Goal: Task Accomplishment & Management: Use online tool/utility

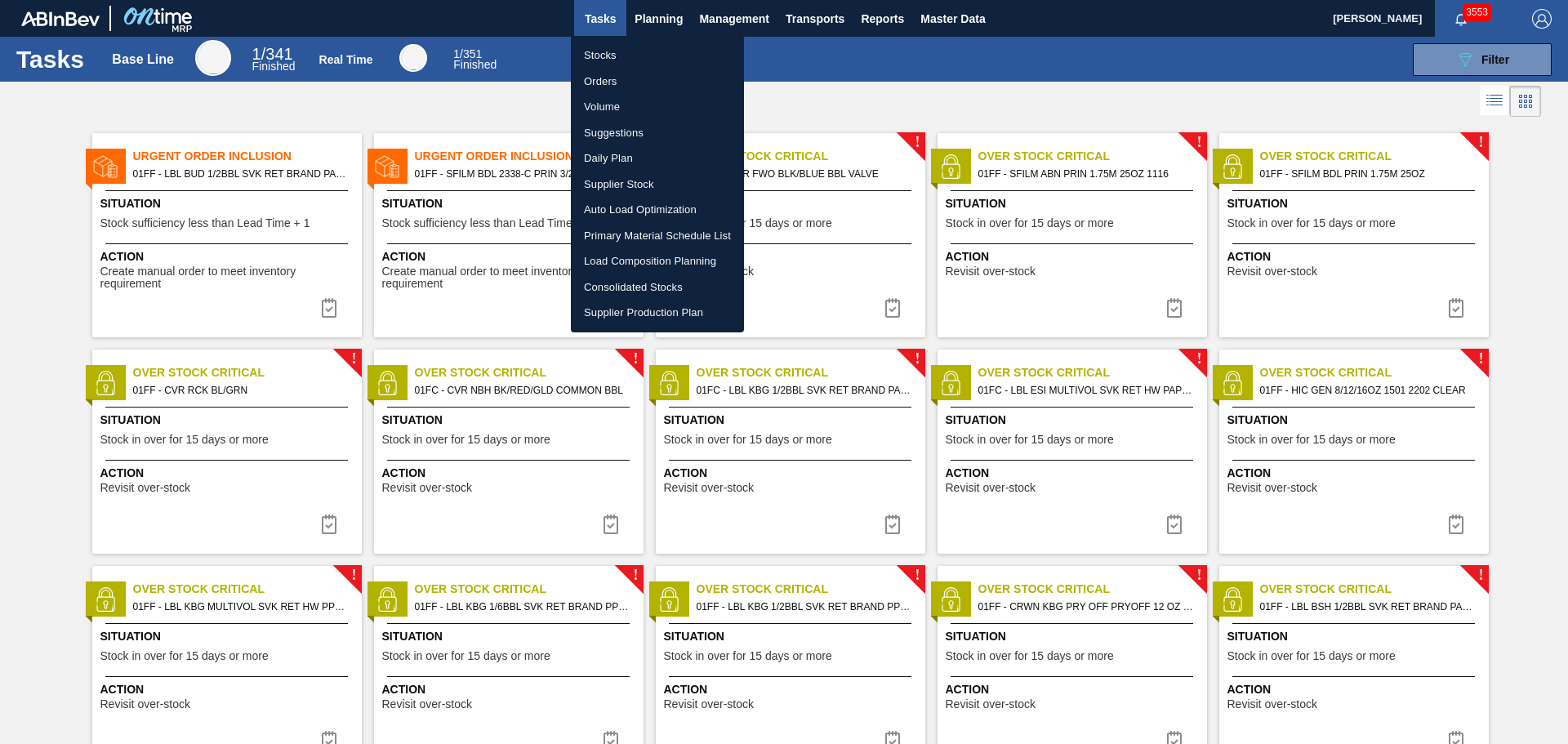
click at [621, 131] on li "Suggestions" at bounding box center [658, 133] width 173 height 26
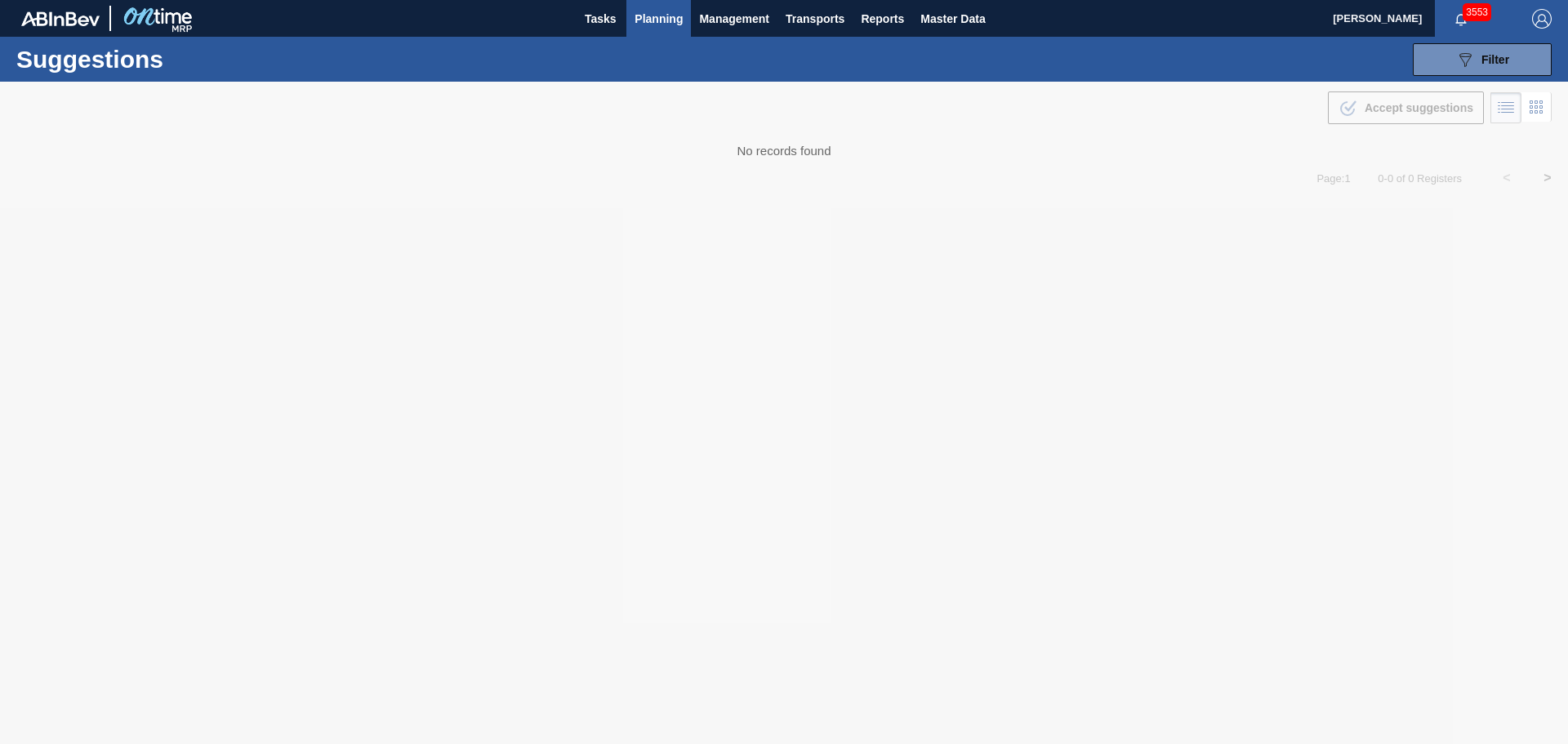
type from "[DATE]"
type to "[DATE]"
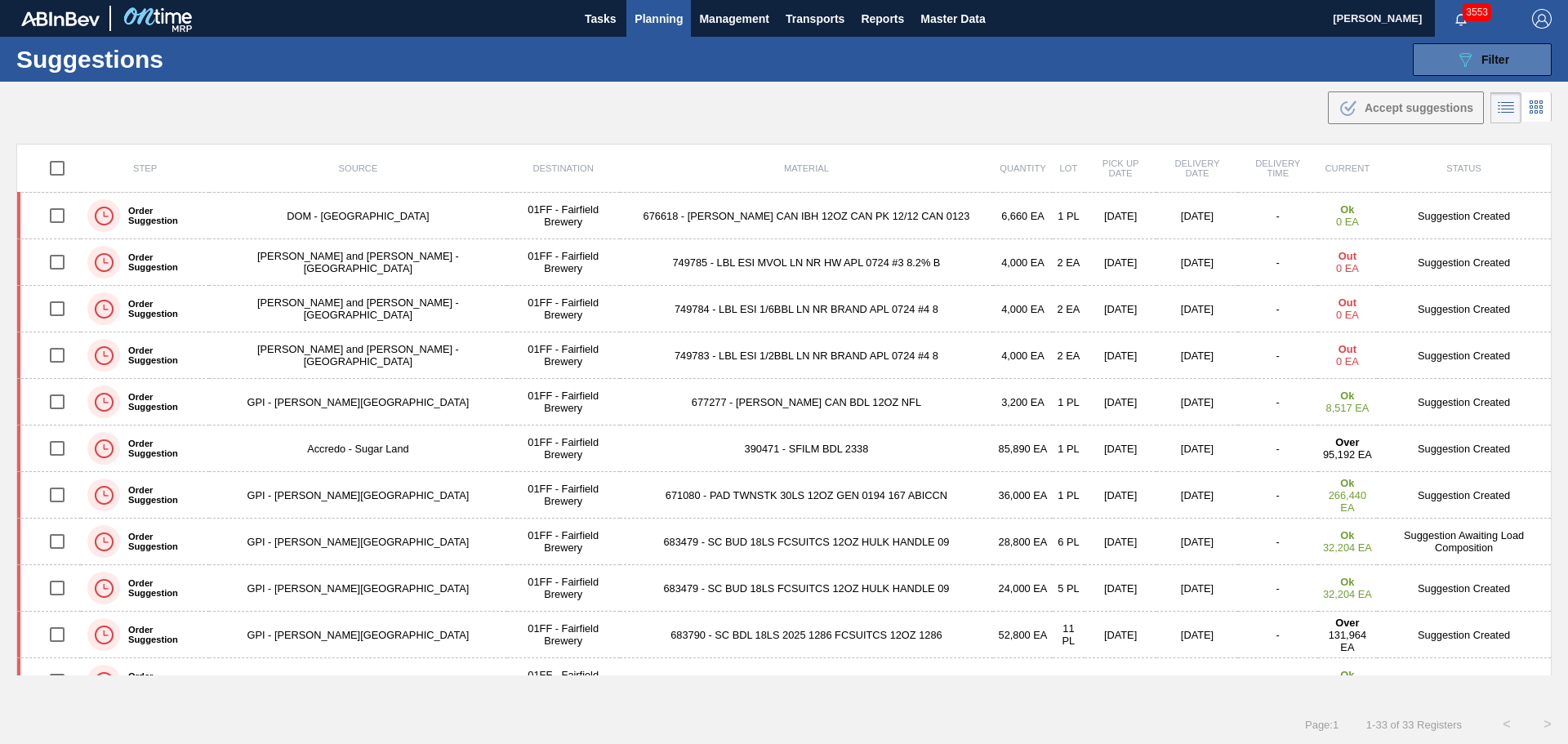
click at [1463, 61] on icon "089F7B8B-B2A5-4AFE-B5C0-19BA573D28AC" at bounding box center [1465, 60] width 20 height 20
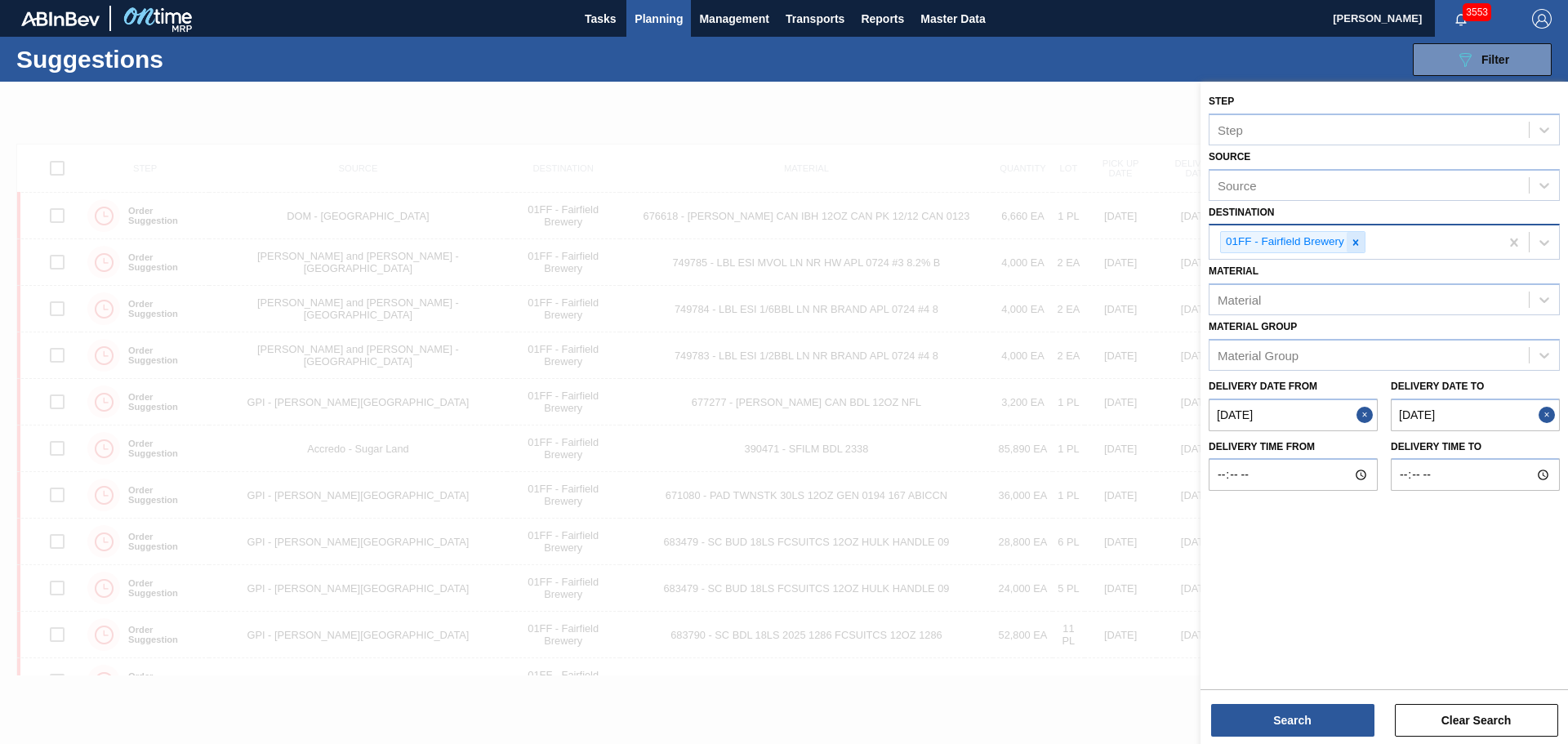
click at [1362, 247] on div at bounding box center [1355, 242] width 18 height 21
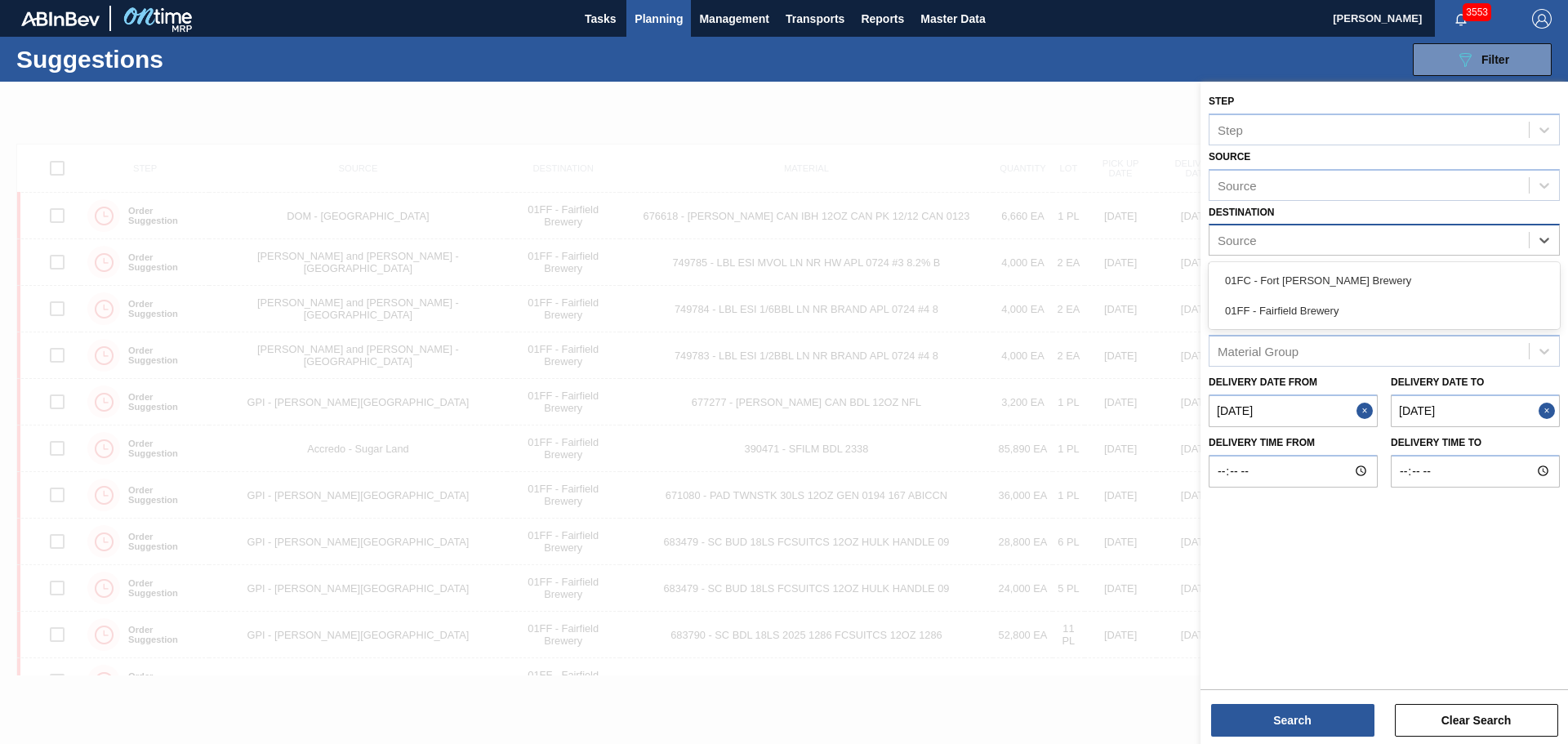
click at [1362, 247] on div "Source" at bounding box center [1369, 240] width 319 height 23
click at [1361, 285] on div "01FC - Fort [PERSON_NAME] Brewery" at bounding box center [1385, 280] width 351 height 30
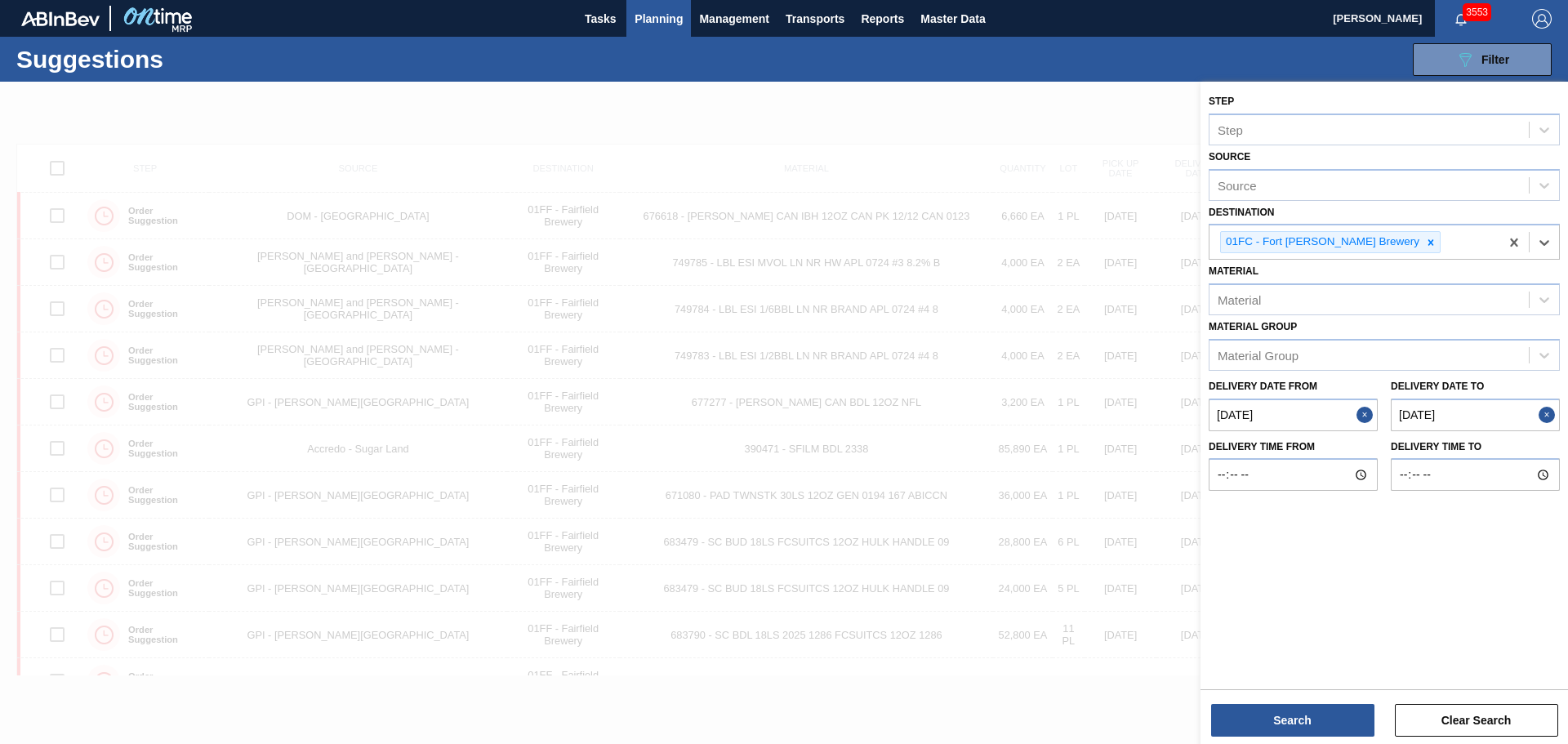
click at [1321, 414] on from "[DATE]" at bounding box center [1293, 415] width 169 height 33
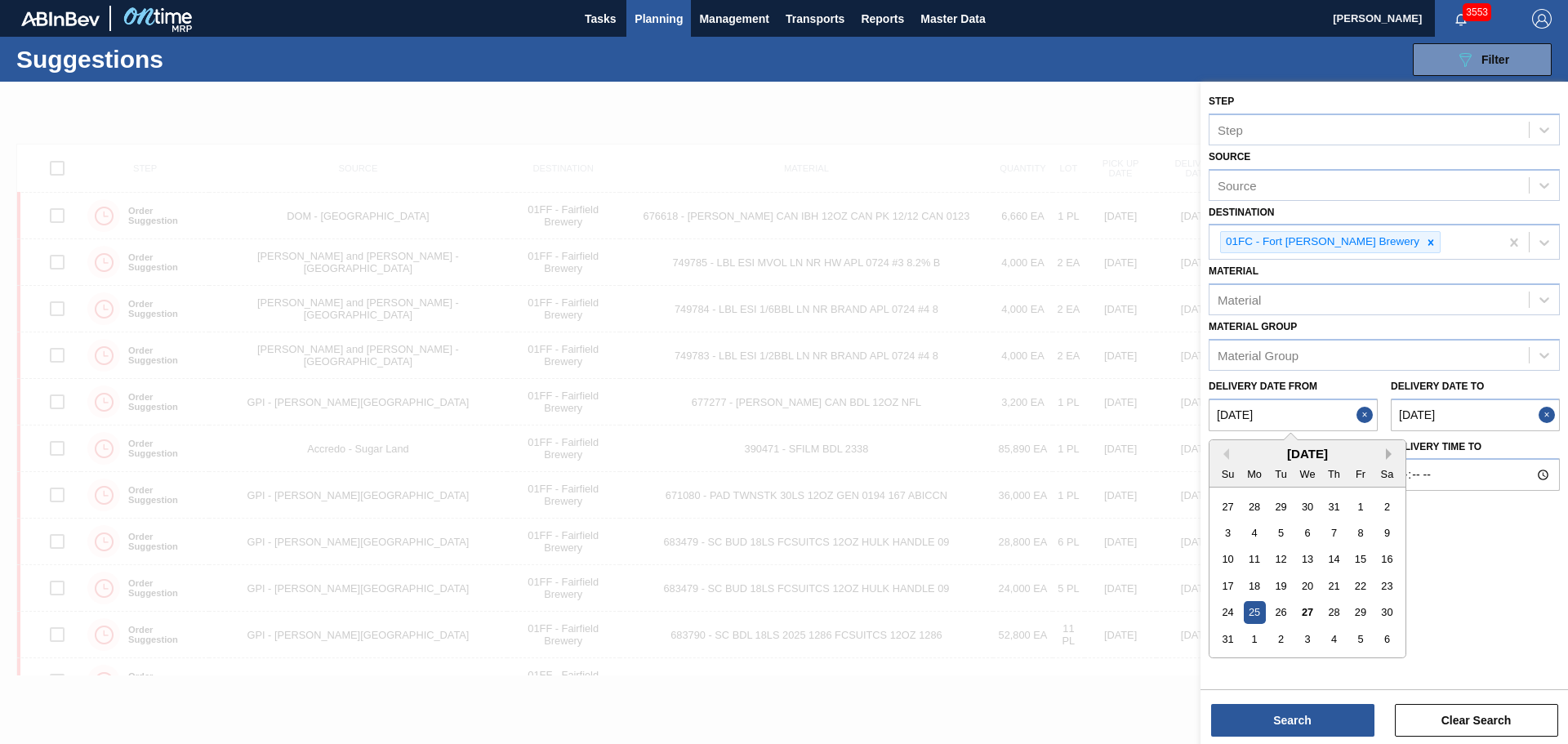
click at [1387, 452] on button "Next Month" at bounding box center [1391, 453] width 11 height 11
click at [1252, 529] on div "8" at bounding box center [1254, 532] width 22 height 22
type from "[DATE]"
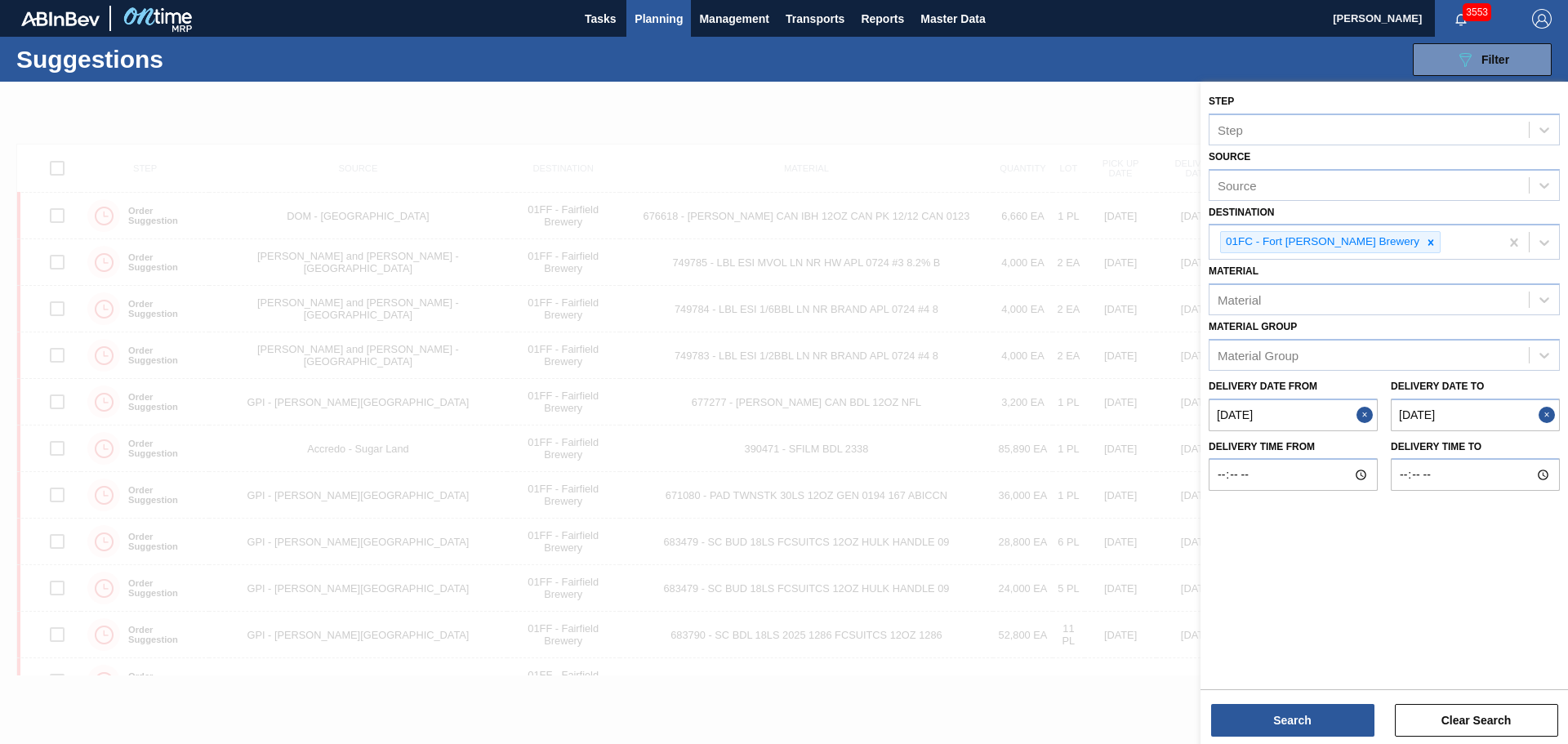
click at [1434, 414] on to "[DATE]" at bounding box center [1475, 415] width 169 height 33
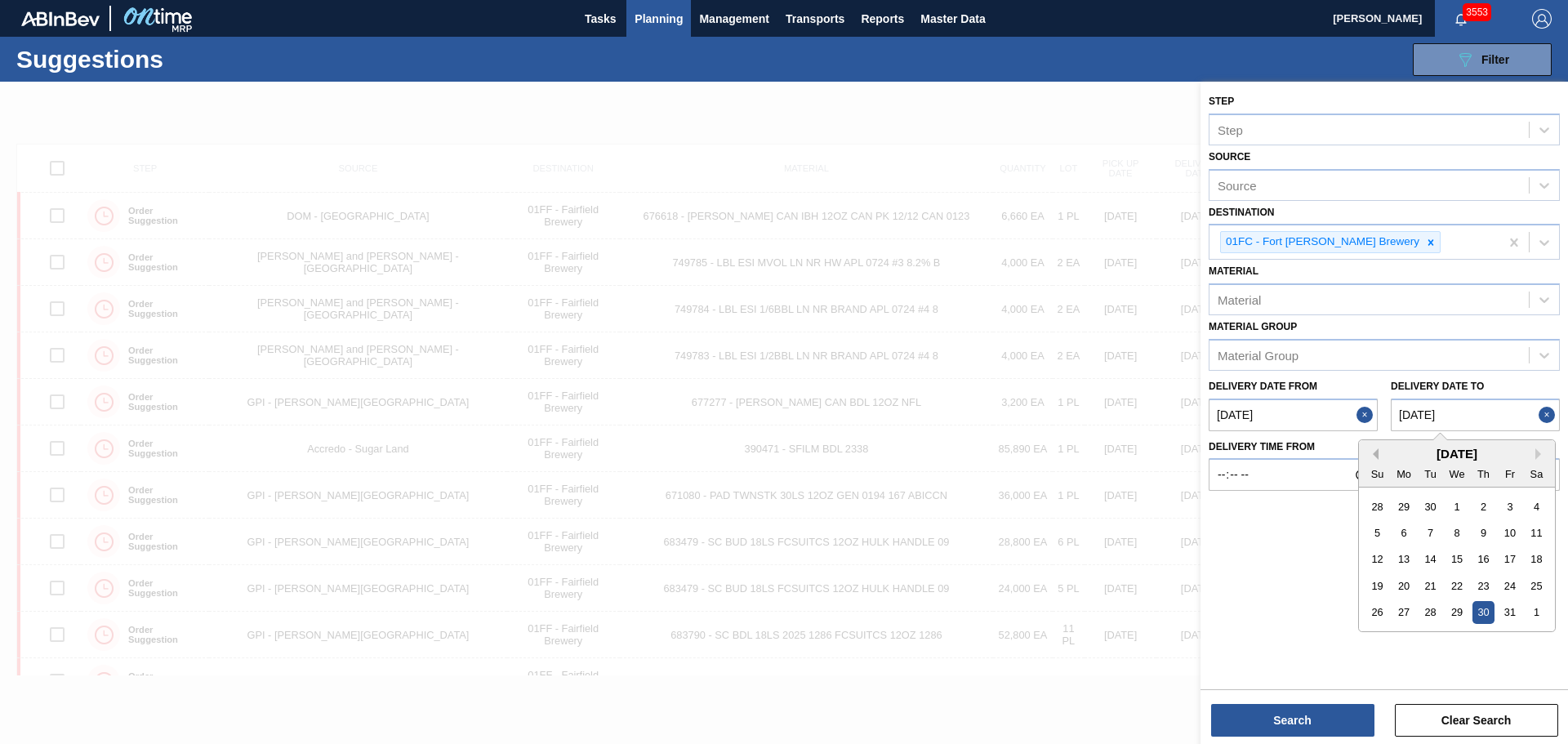
click at [1378, 448] on button "Previous Month" at bounding box center [1372, 453] width 11 height 11
click at [1512, 590] on div "26" at bounding box center [1509, 585] width 22 height 22
type to "[DATE]"
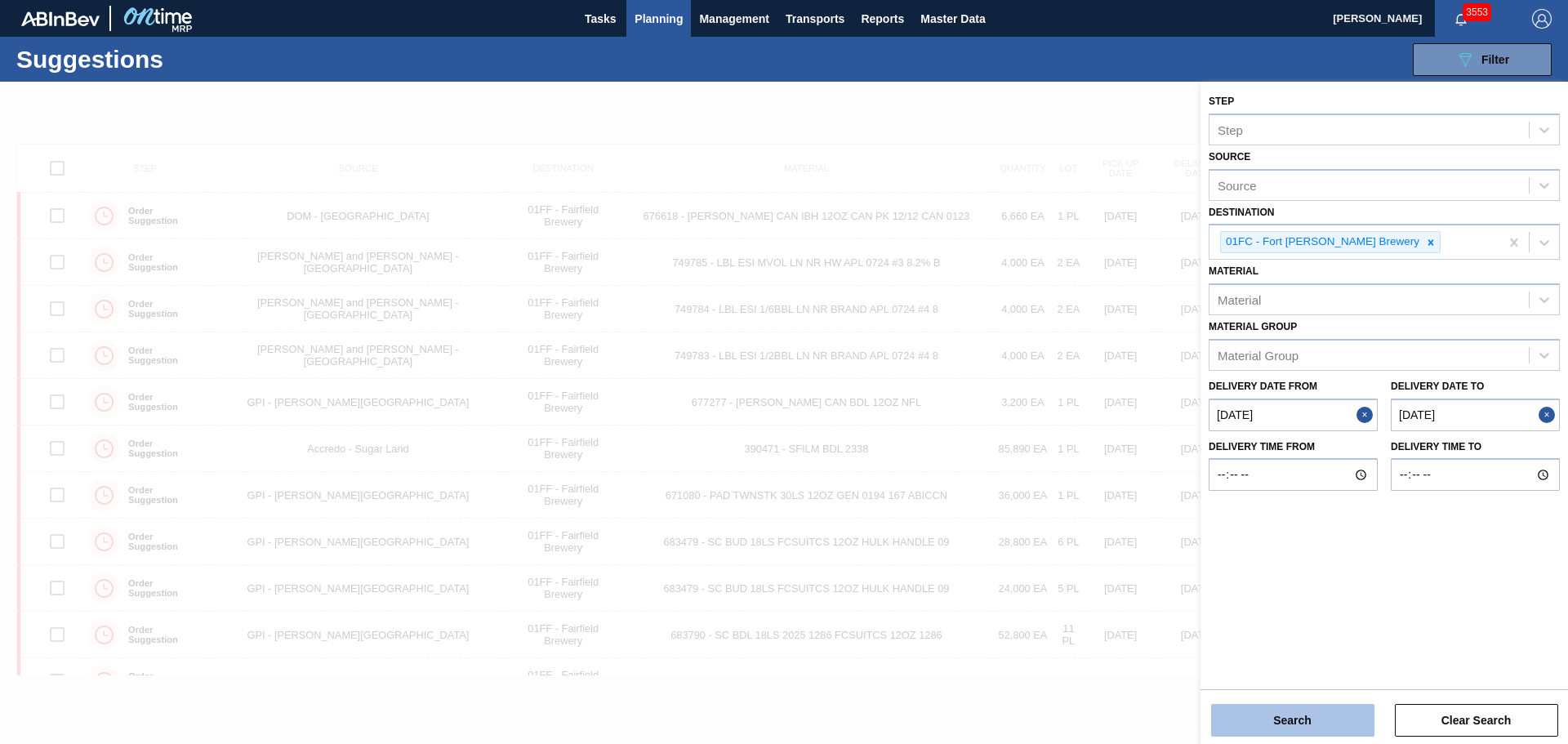
click at [1330, 710] on button "Search" at bounding box center [1293, 720] width 164 height 33
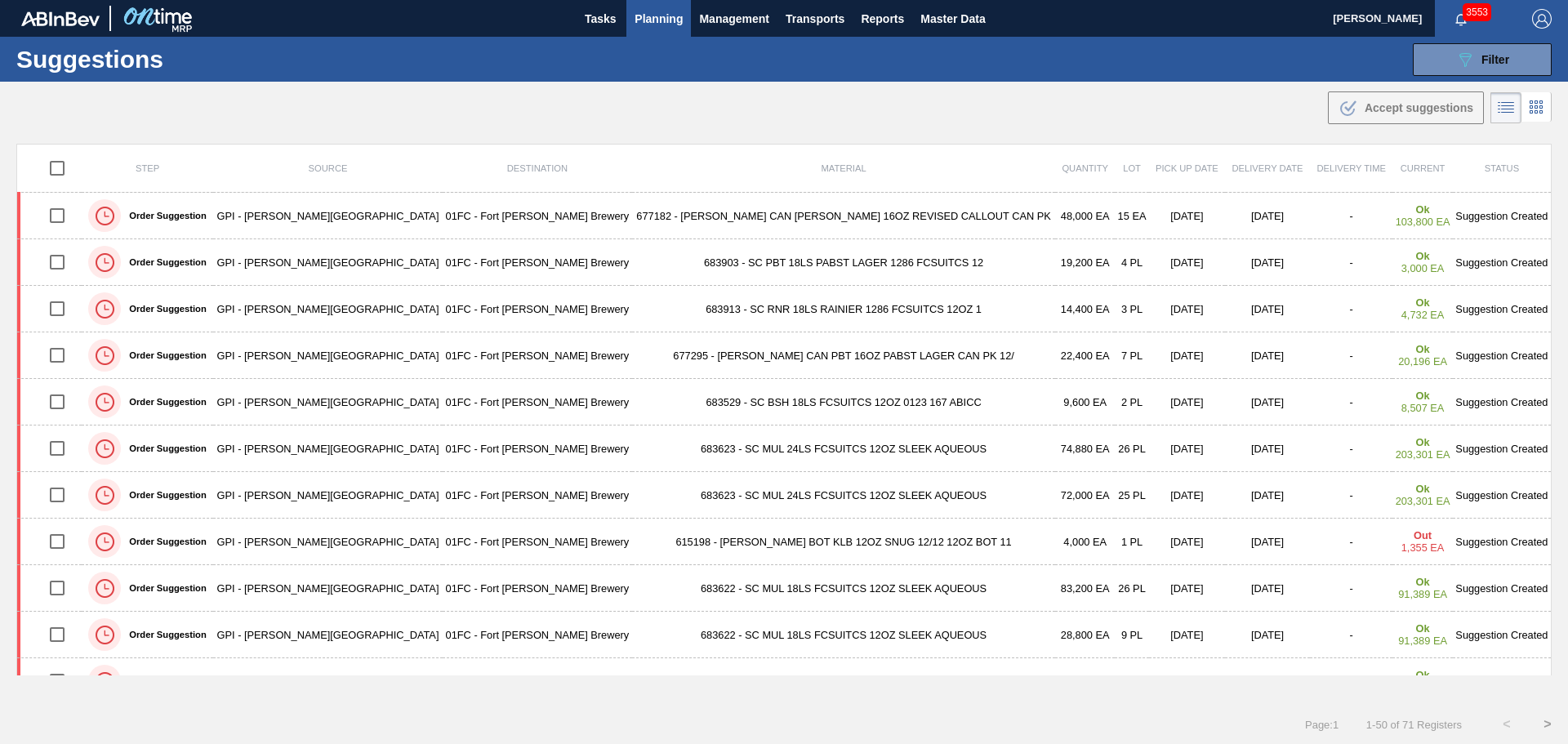
click at [1091, 100] on div ".b{fill:var(--color-action-default)} Accept suggestions" at bounding box center [784, 104] width 1568 height 46
click at [1470, 67] on icon "089F7B8B-B2A5-4AFE-B5C0-19BA573D28AC" at bounding box center [1465, 60] width 20 height 20
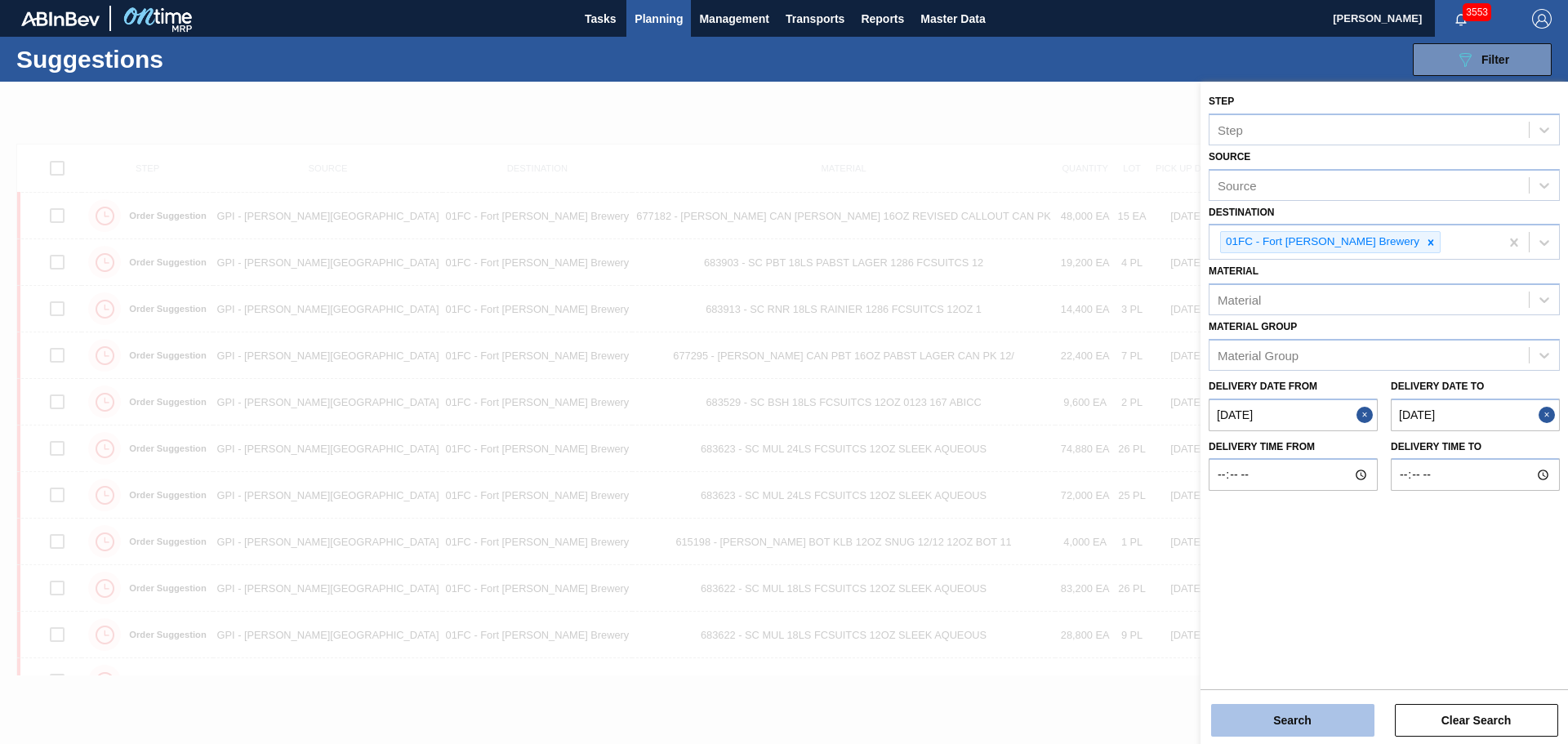
click at [1339, 718] on button "Search" at bounding box center [1293, 720] width 164 height 33
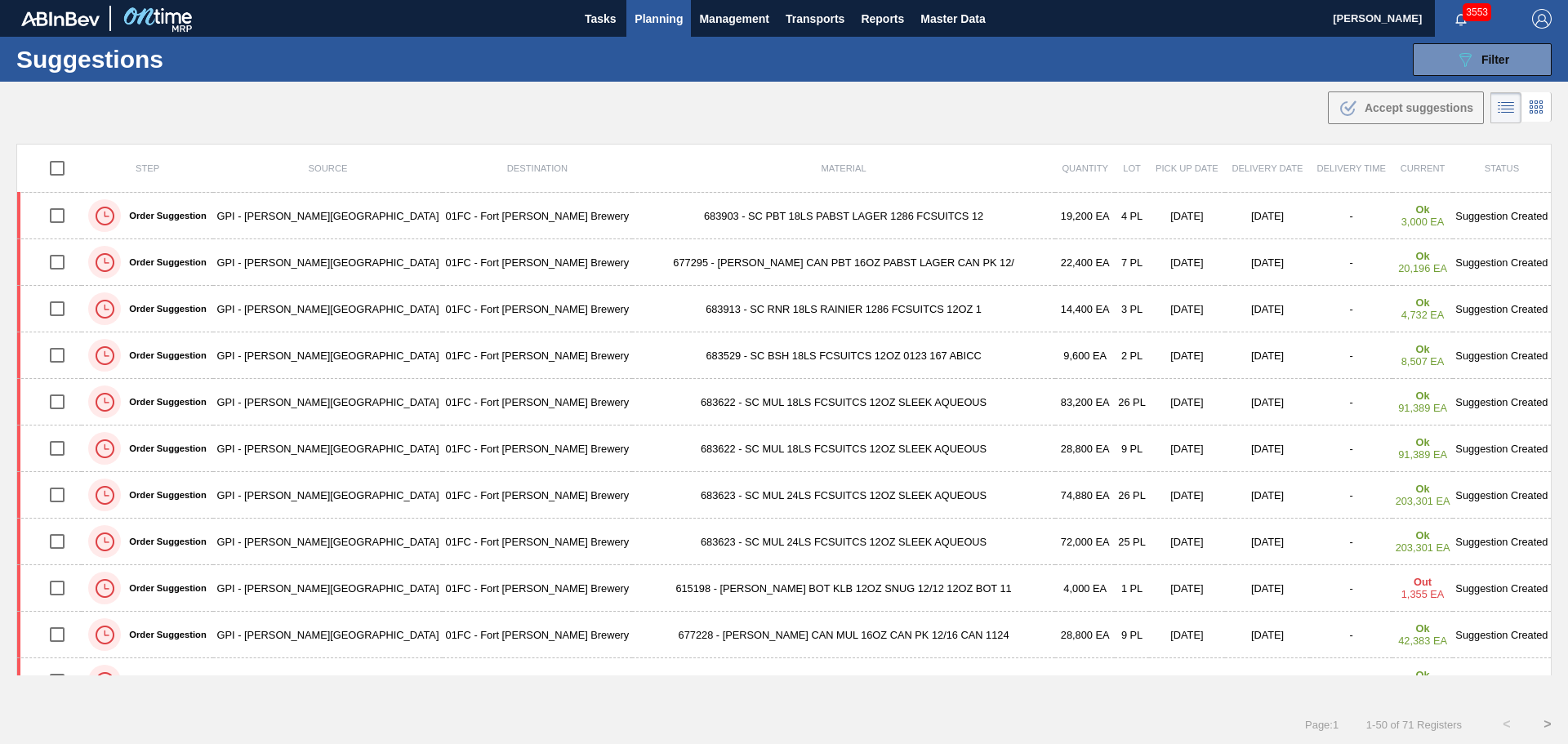
click at [1214, 689] on div "Step Source Destination Material Quantity Lot Pick up Date Delivery Date Delive…" at bounding box center [784, 423] width 1568 height 560
